Goal: Information Seeking & Learning: Learn about a topic

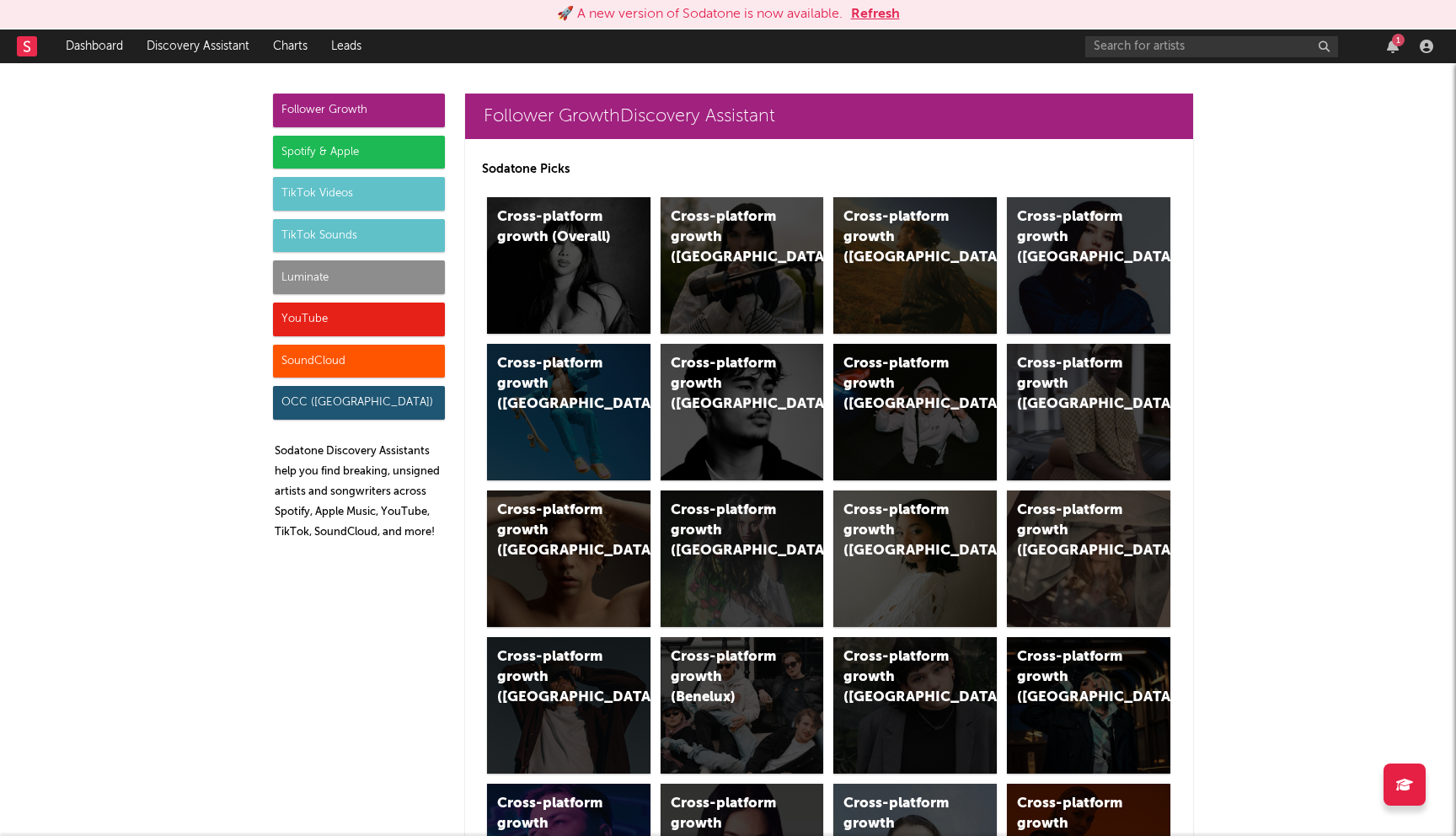
click at [877, 14] on button "Refresh" at bounding box center [876, 15] width 49 height 20
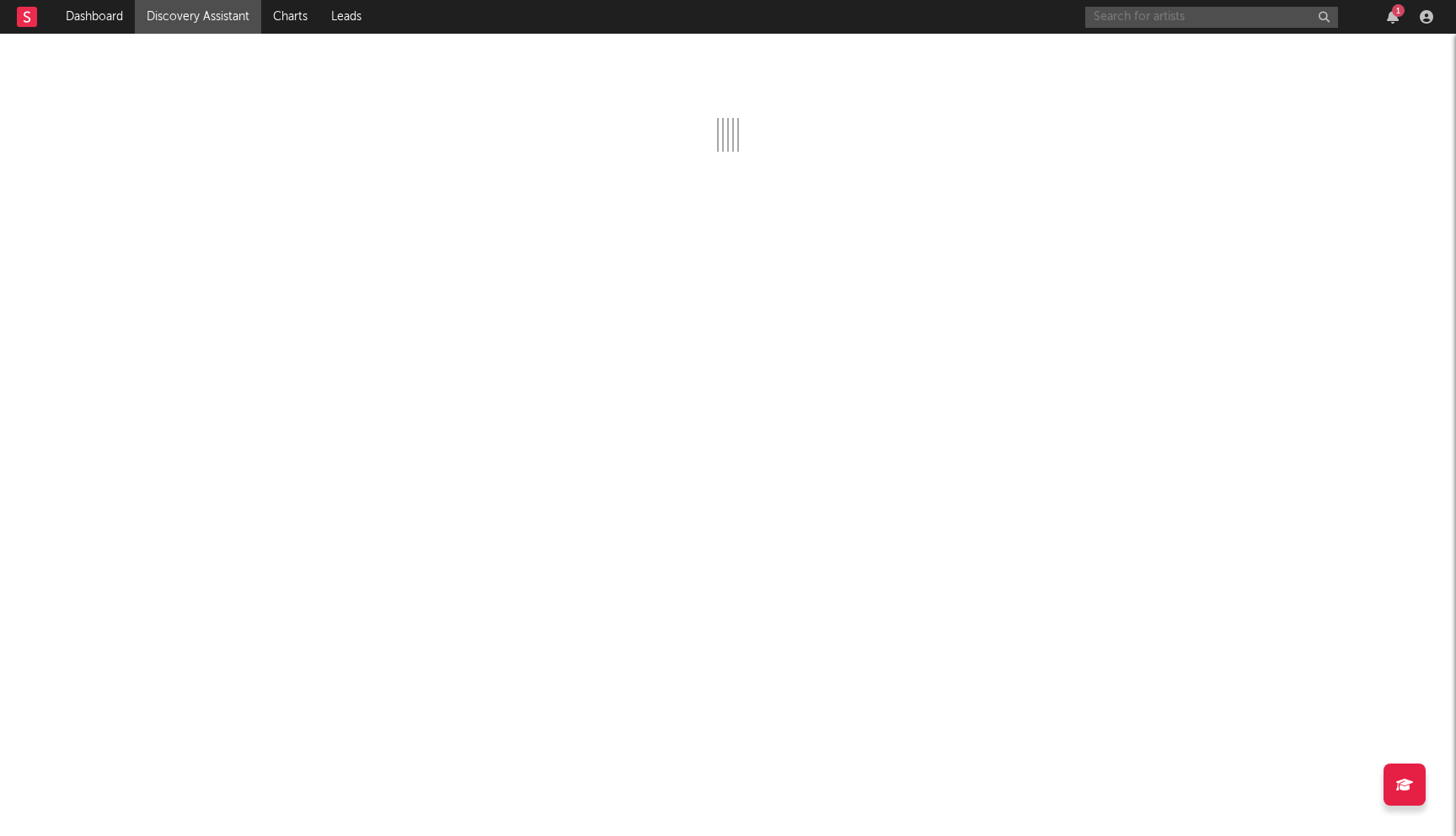
click at [1166, 7] on input "text" at bounding box center [1211, 16] width 252 height 21
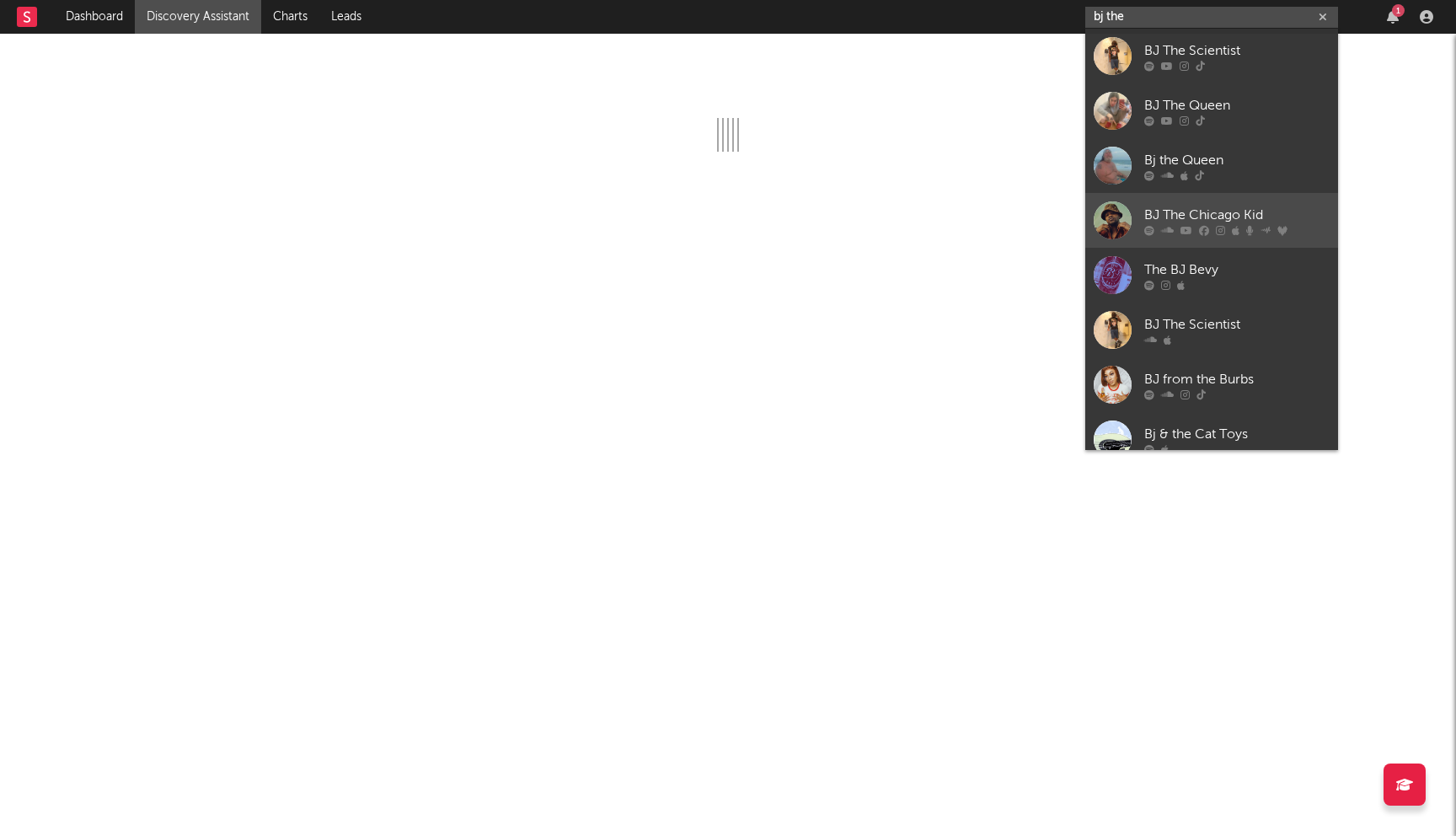
type input "bj the"
click at [1225, 208] on div "BJ The Chicago Kid" at bounding box center [1236, 215] width 185 height 20
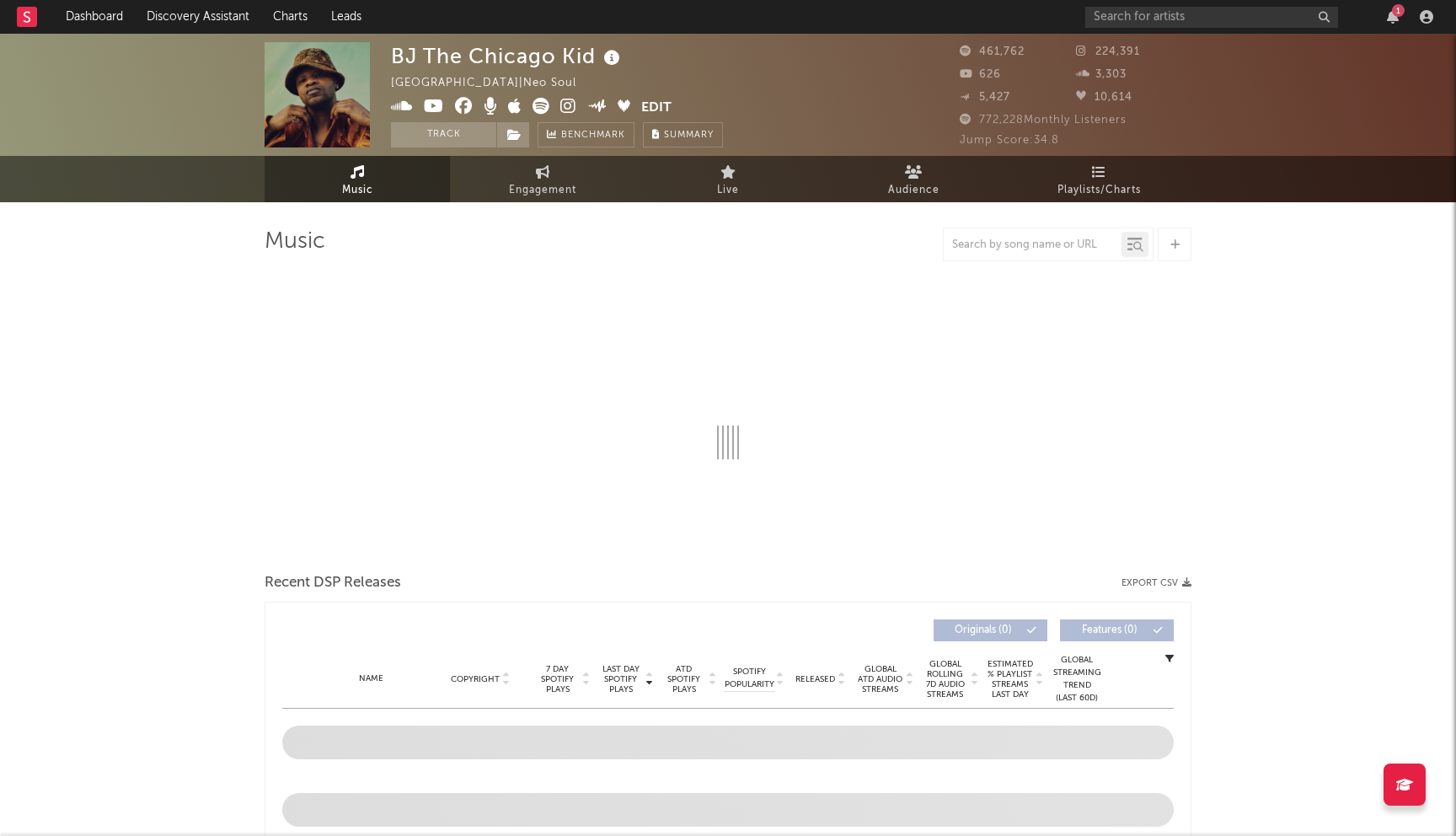
select select "6m"
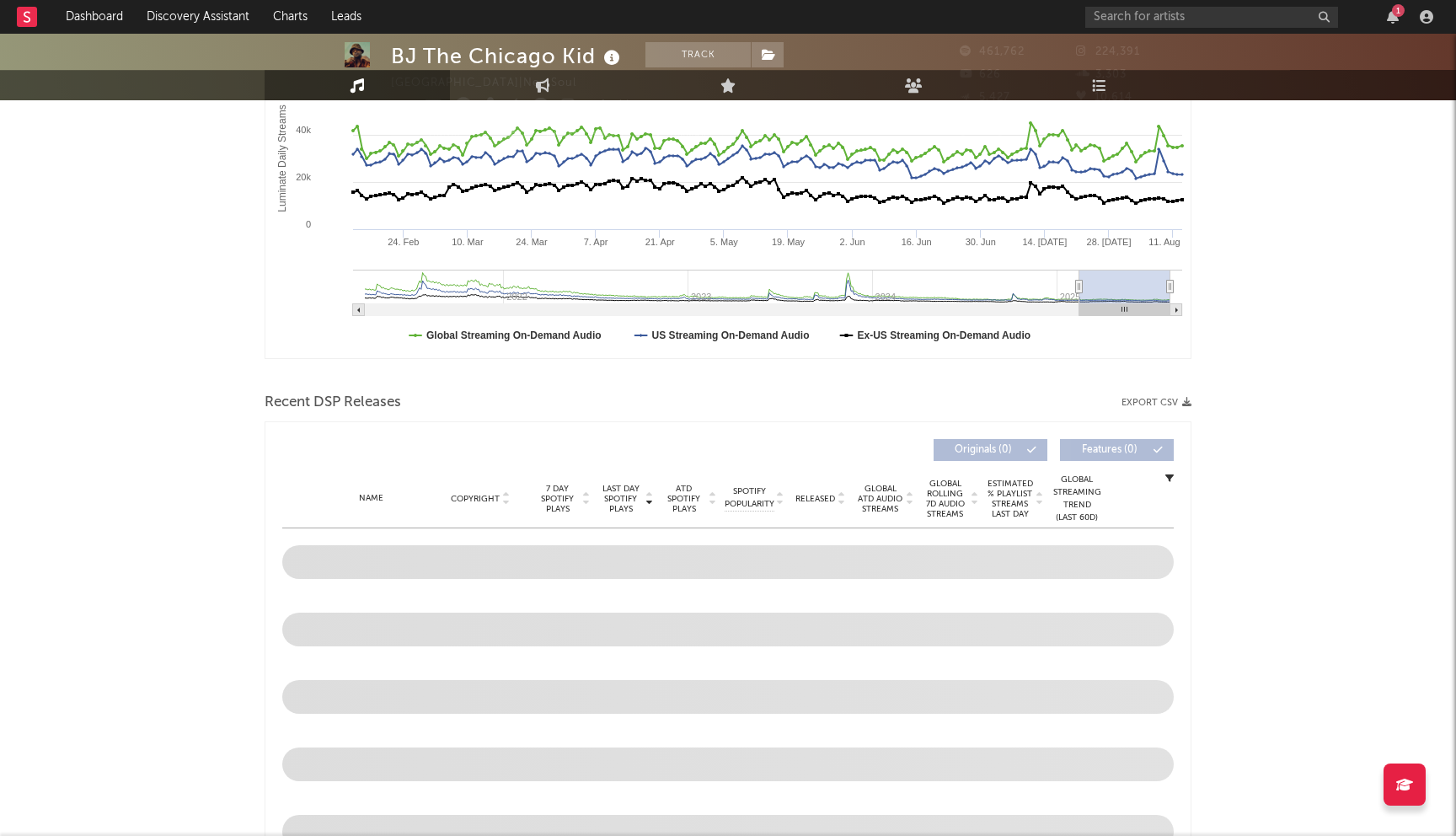
scroll to position [455, 0]
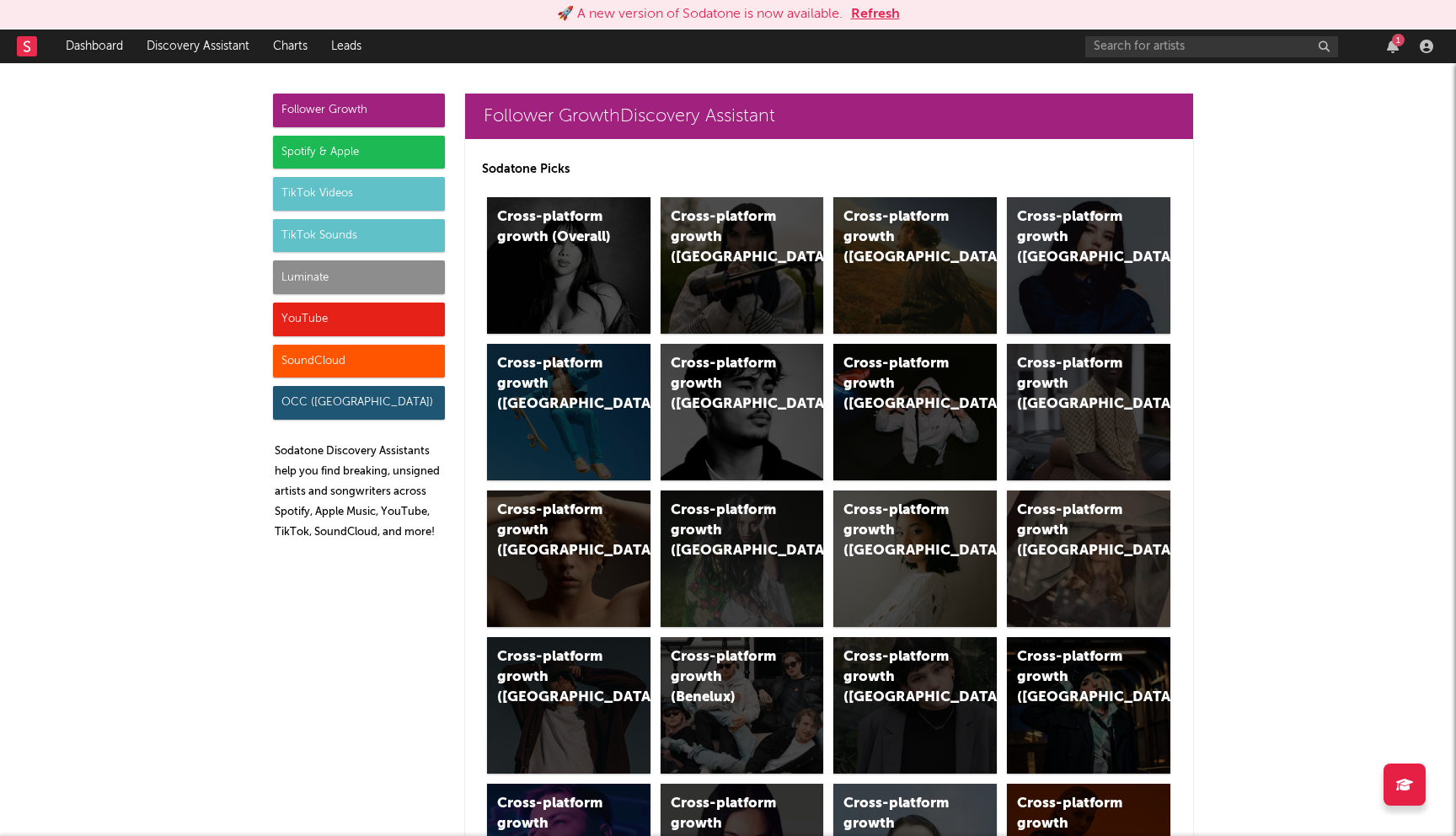
scroll to position [2778, 0]
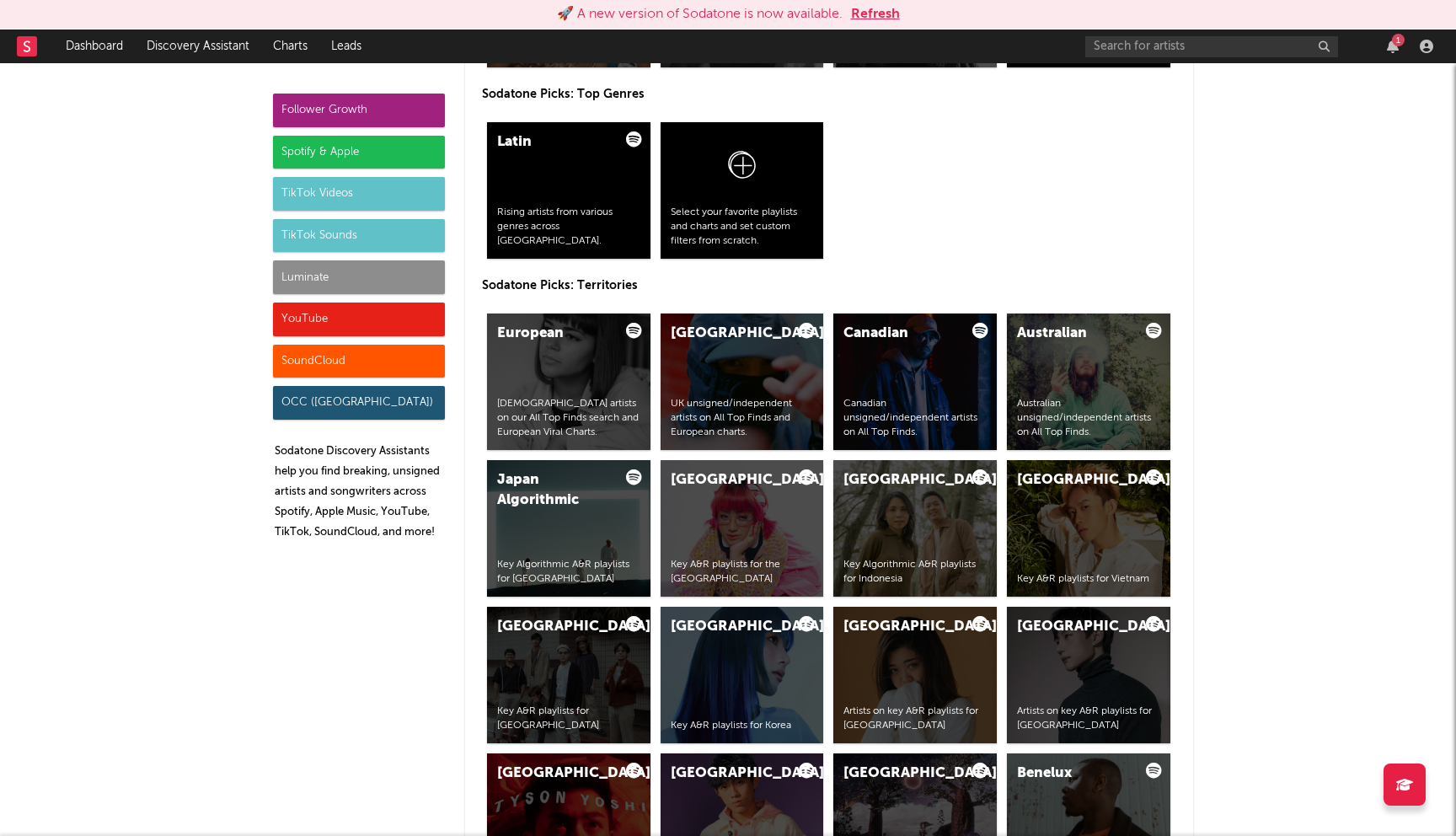
click at [888, 12] on button "Refresh" at bounding box center [876, 15] width 49 height 20
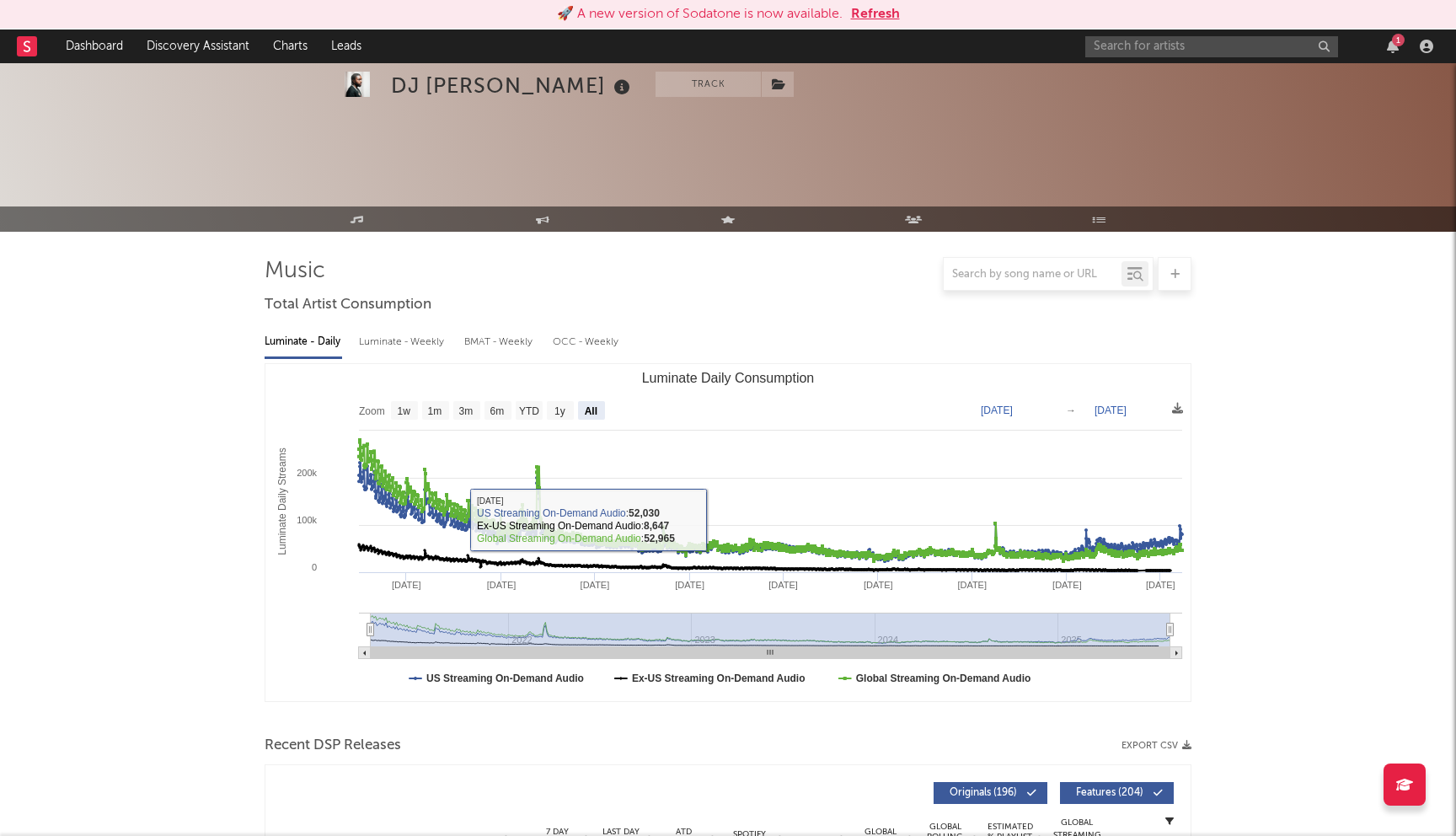
select select "All"
